Goal: Find specific page/section: Find specific page/section

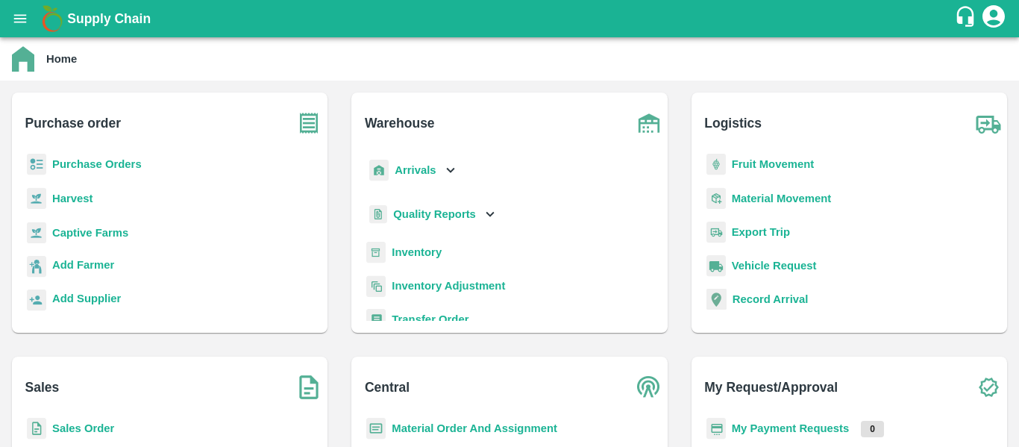
click at [110, 164] on b "Purchase Orders" at bounding box center [96, 164] width 89 height 12
click at [774, 167] on b "Fruit Movement" at bounding box center [773, 164] width 83 height 12
click at [419, 167] on b "Arrivals" at bounding box center [415, 170] width 41 height 12
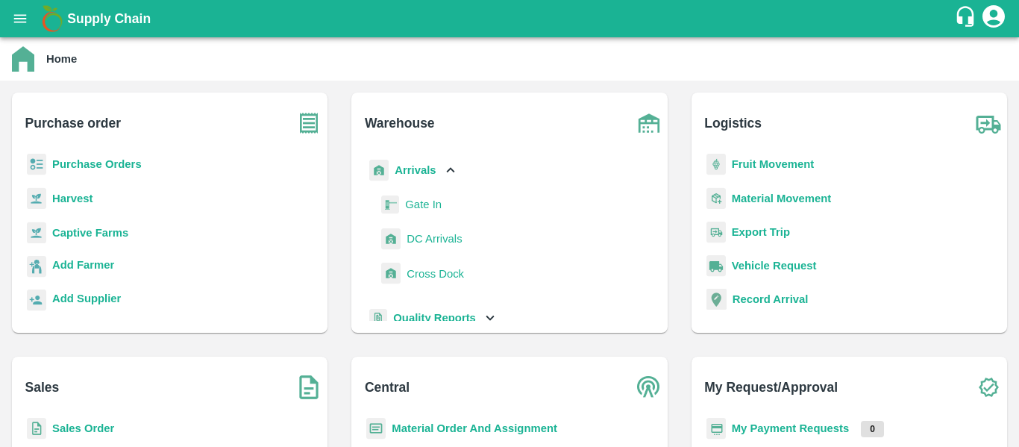
click at [421, 231] on span "DC Arrivals" at bounding box center [433, 238] width 55 height 16
